Goal: Entertainment & Leisure: Consume media (video, audio)

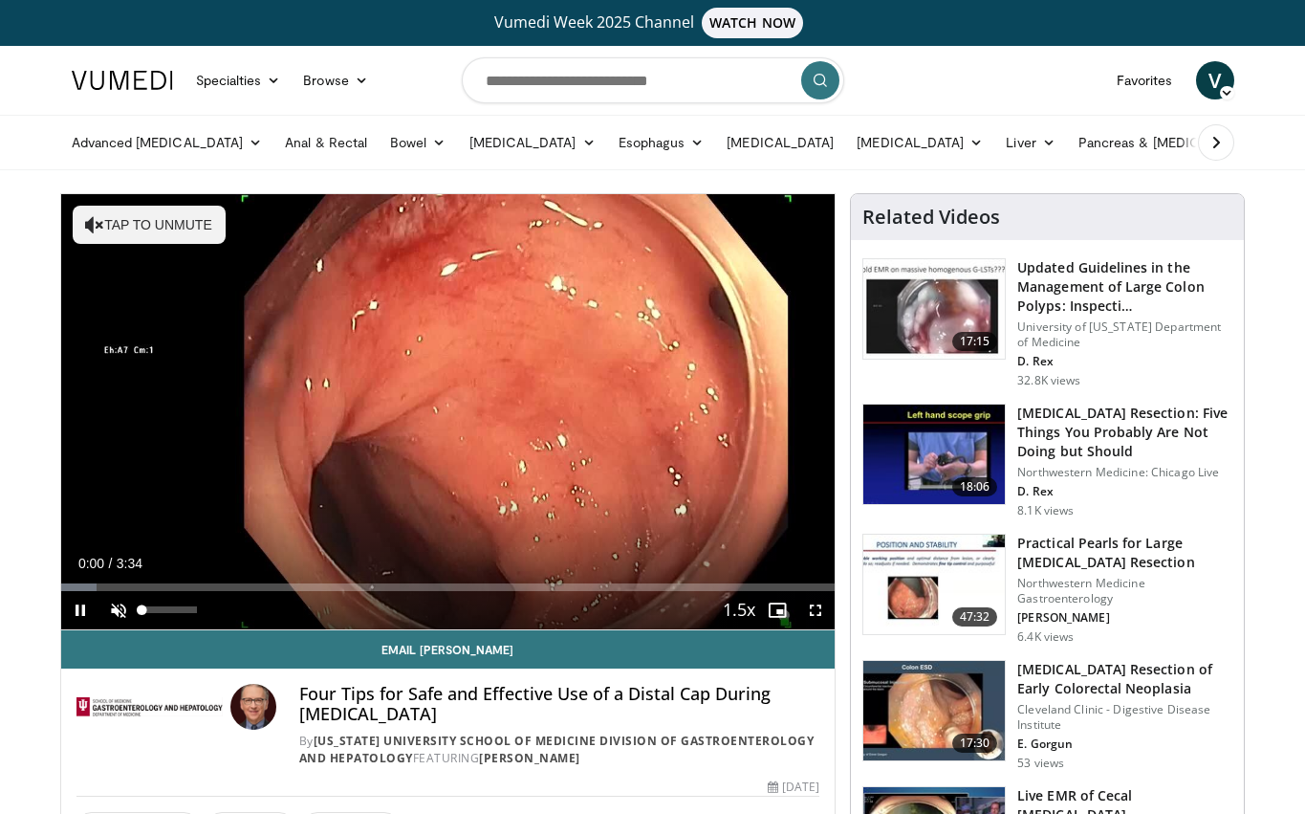
click at [122, 607] on span "Video Player" at bounding box center [118, 610] width 38 height 38
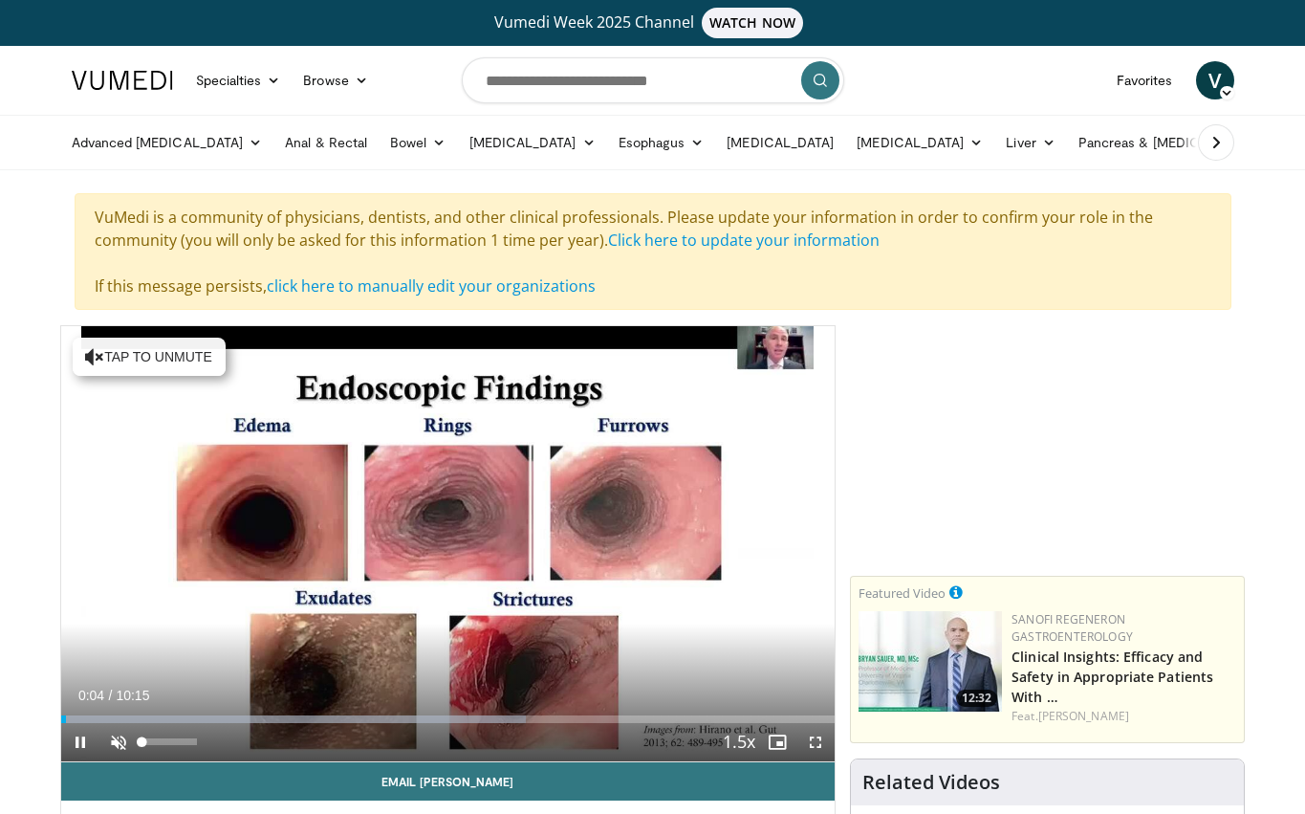
click at [115, 747] on span "Video Player" at bounding box center [118, 742] width 38 height 38
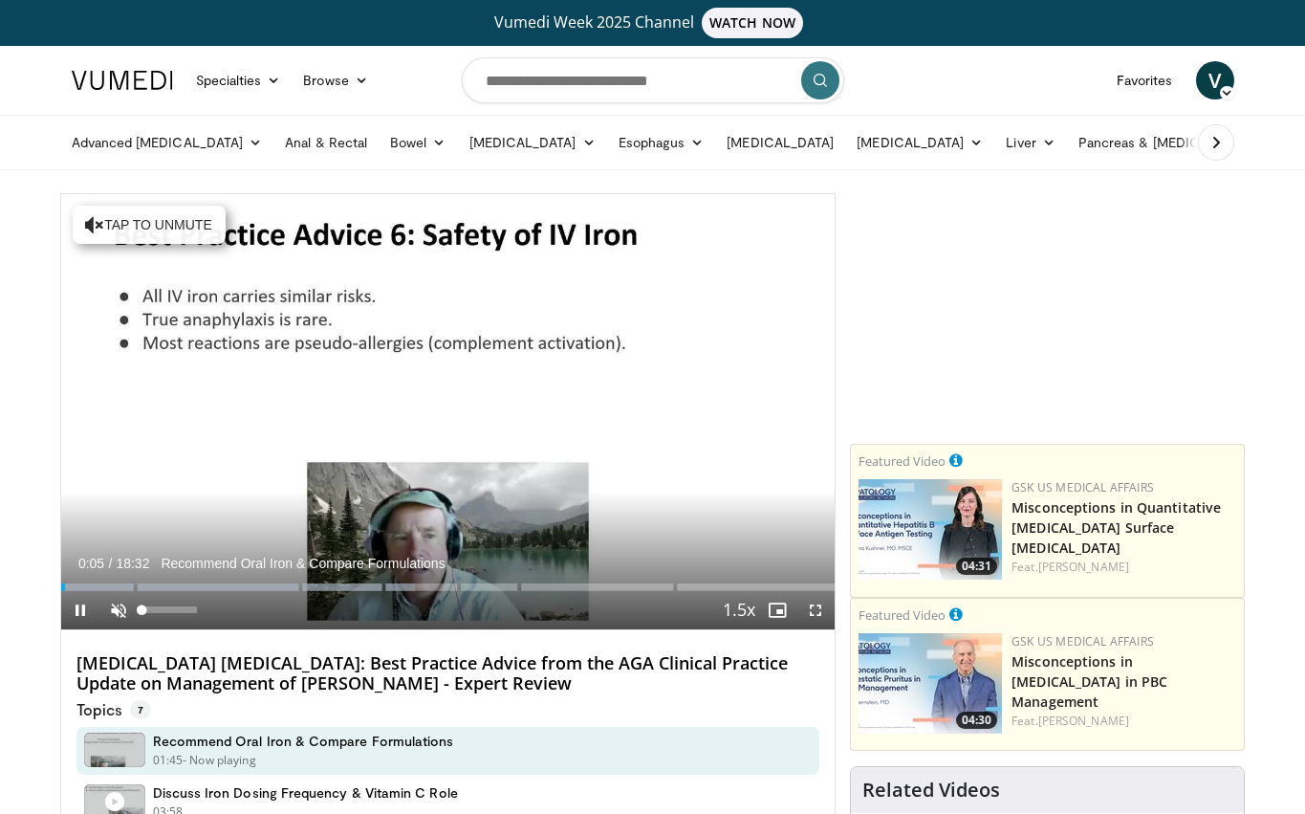
click at [120, 608] on span "Video Player" at bounding box center [118, 610] width 38 height 38
